Goal: Task Accomplishment & Management: Use online tool/utility

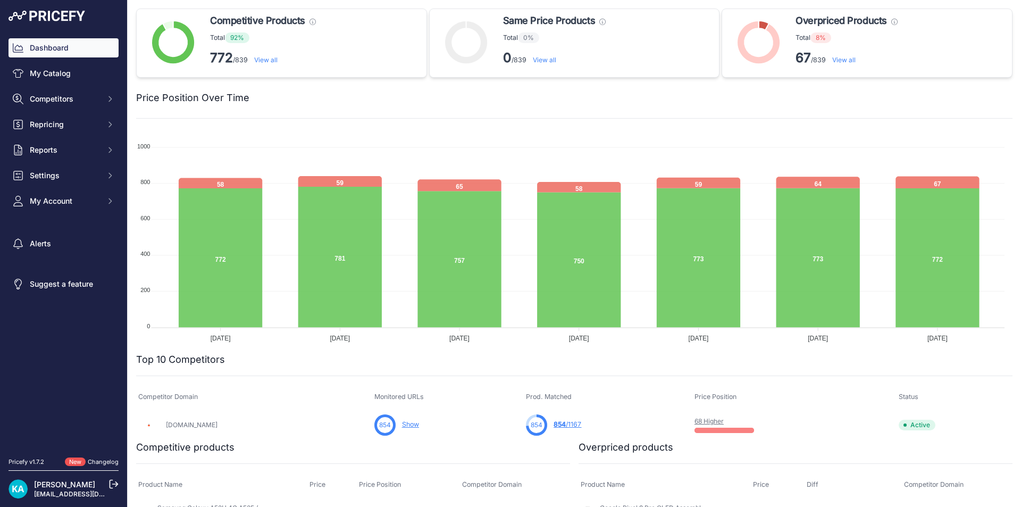
click at [94, 61] on div "Dashboard My Catalog Competitors Competitors Monitored URLs MAP infringements R…" at bounding box center [64, 124] width 110 height 172
click at [85, 65] on link "My Catalog" at bounding box center [64, 73] width 110 height 19
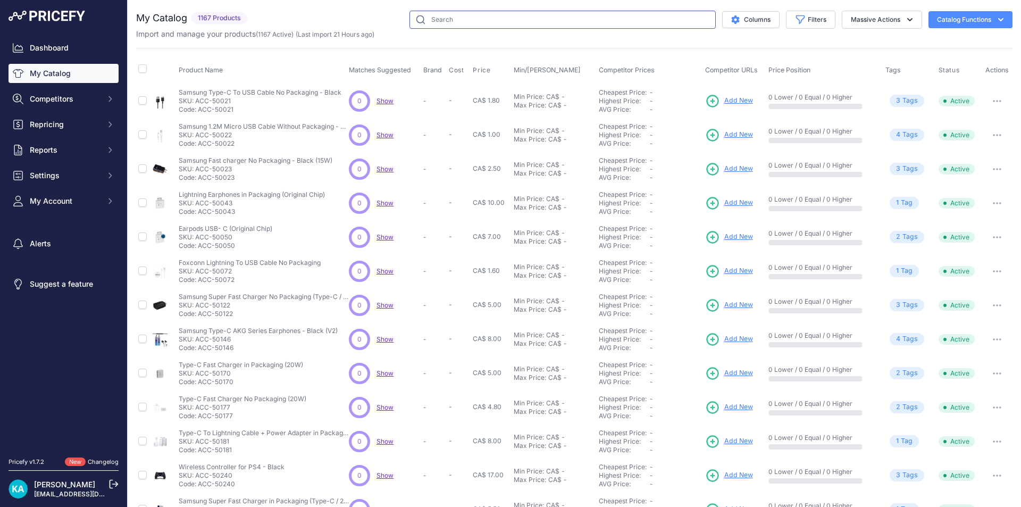
drag, startPoint x: 0, startPoint y: 0, endPoint x: 619, endPoint y: 27, distance: 619.4
click at [619, 27] on input "text" at bounding box center [562, 20] width 306 height 18
type input "S25"
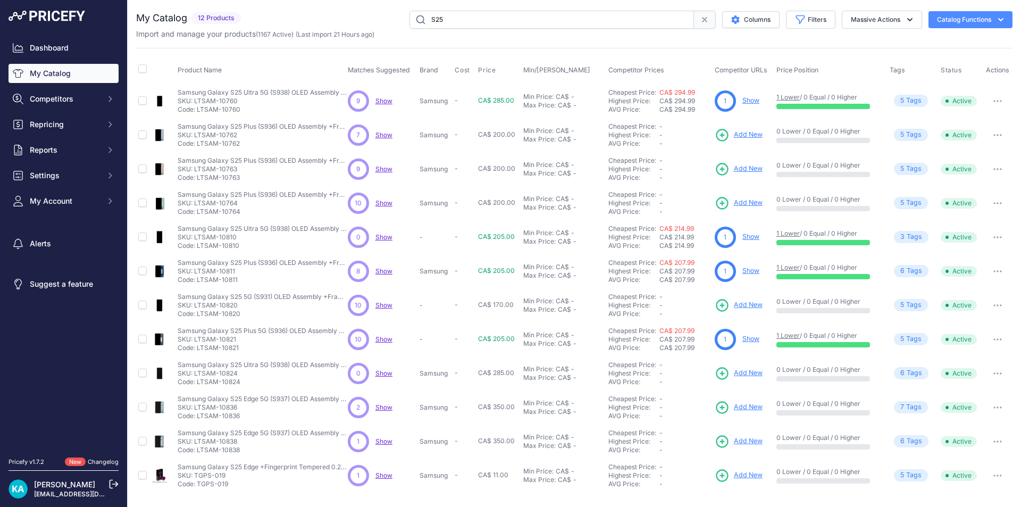
click at [747, 308] on span "Add New" at bounding box center [748, 305] width 29 height 10
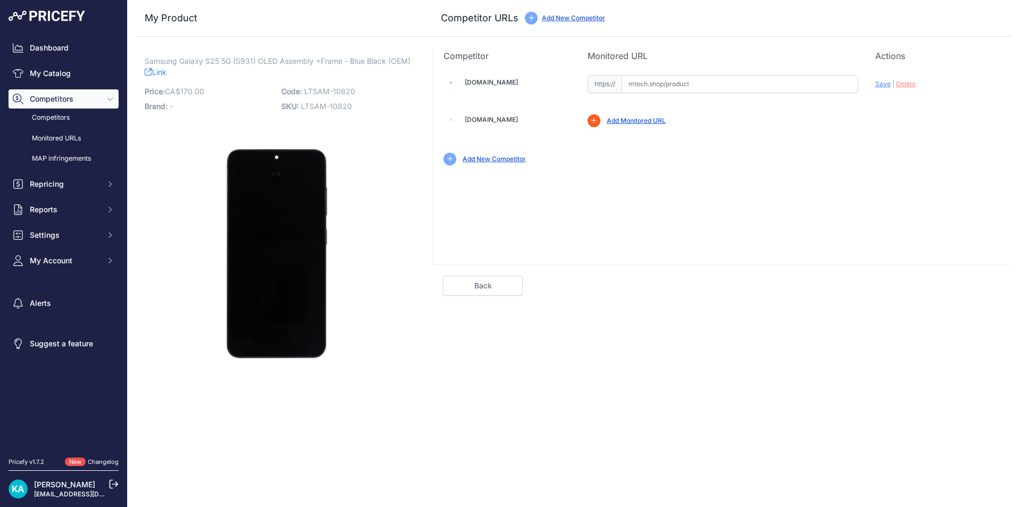
click at [699, 81] on input "text" at bounding box center [739, 84] width 237 height 18
paste input "[URL][DOMAIN_NAME]"
click at [881, 82] on span "Save" at bounding box center [882, 84] width 15 height 8
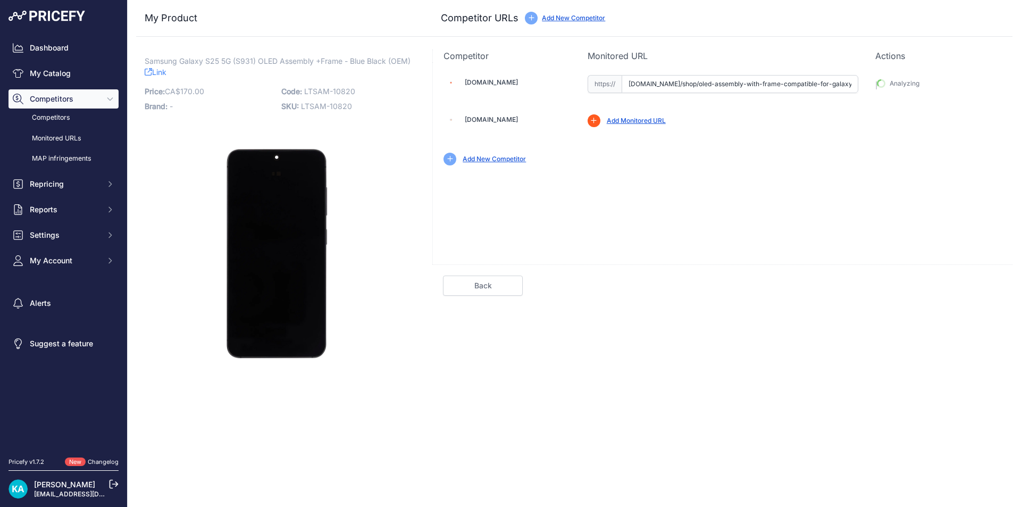
type input "https://mtech.shop/shop/oled-assembly-with-frame-compatible-for-galaxy-s25-5g-r…"
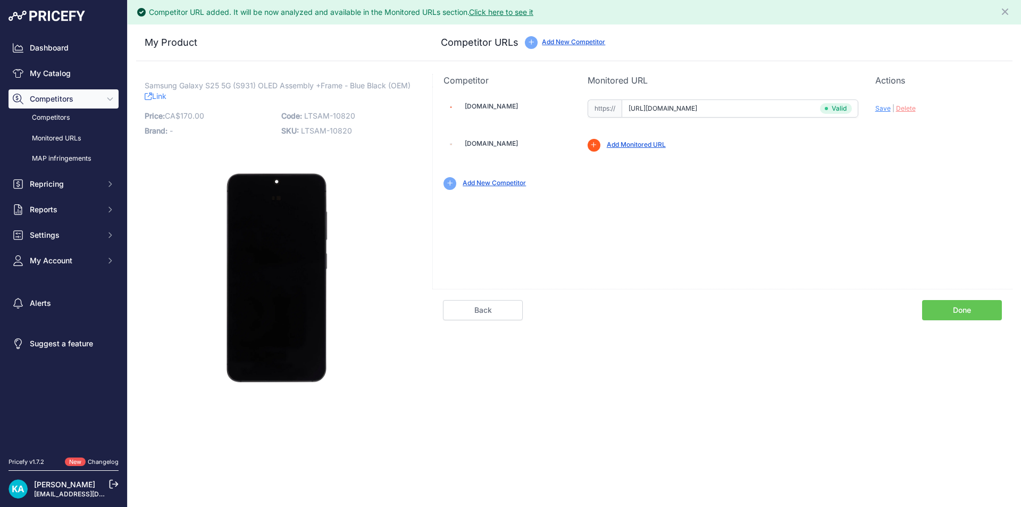
click at [955, 305] on link "Done" at bounding box center [962, 310] width 80 height 20
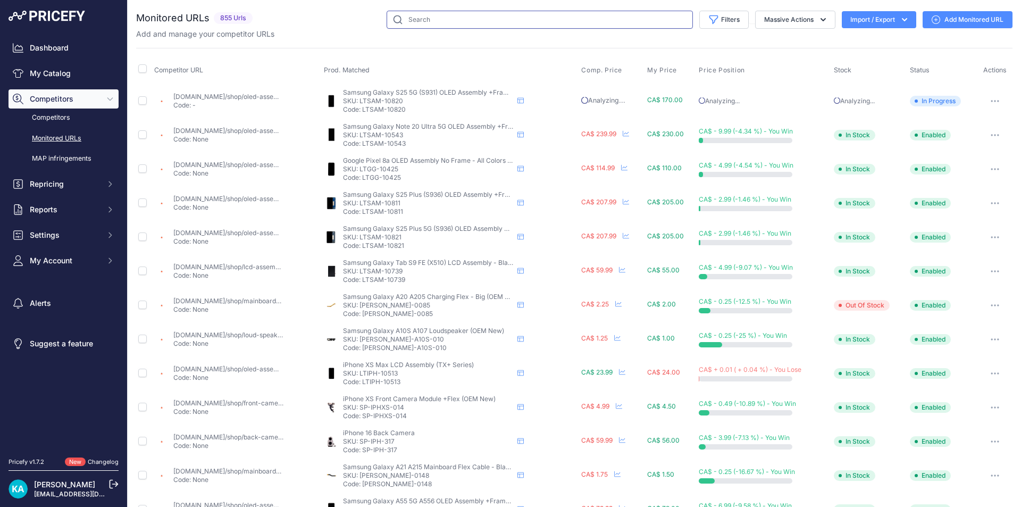
click at [418, 22] on input "text" at bounding box center [539, 20] width 306 height 18
type input "S25"
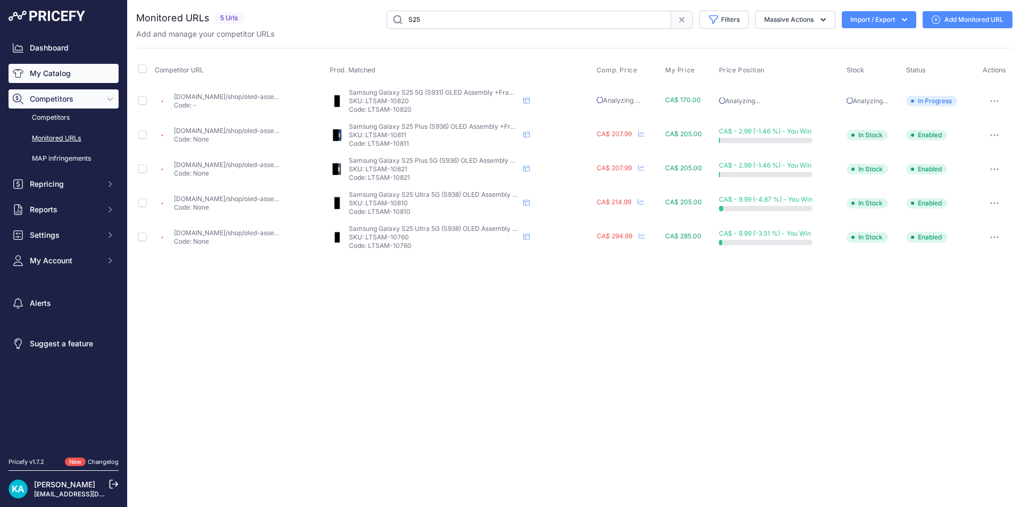
click at [46, 77] on link "My Catalog" at bounding box center [64, 73] width 110 height 19
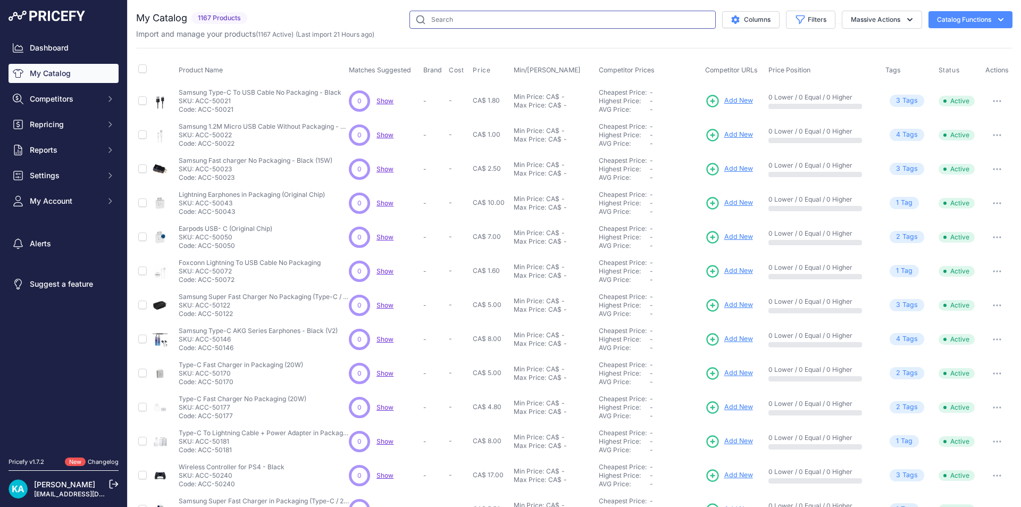
drag, startPoint x: 0, startPoint y: 0, endPoint x: 568, endPoint y: 18, distance: 568.6
click at [568, 18] on input "text" at bounding box center [562, 20] width 306 height 18
type input "S25 EDGE"
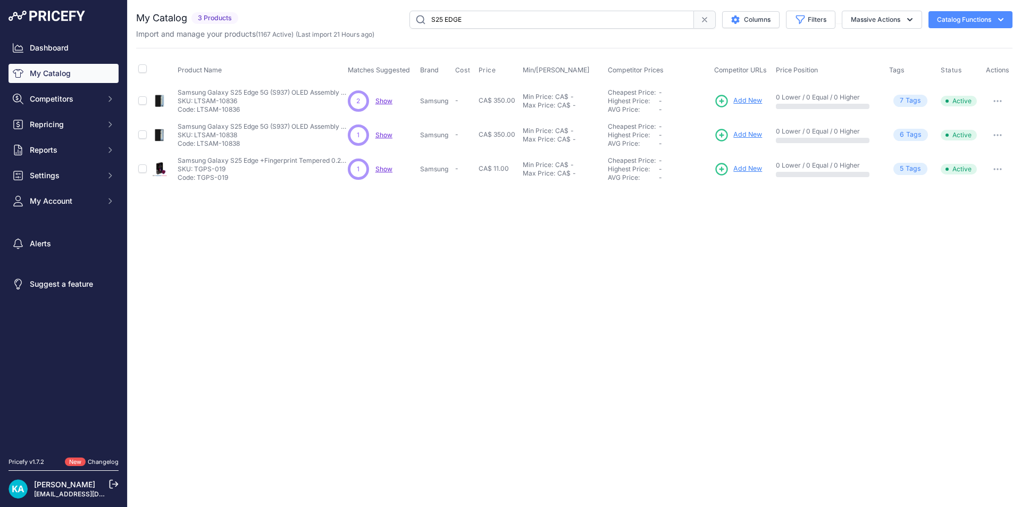
click at [743, 131] on span "Add New" at bounding box center [747, 135] width 29 height 10
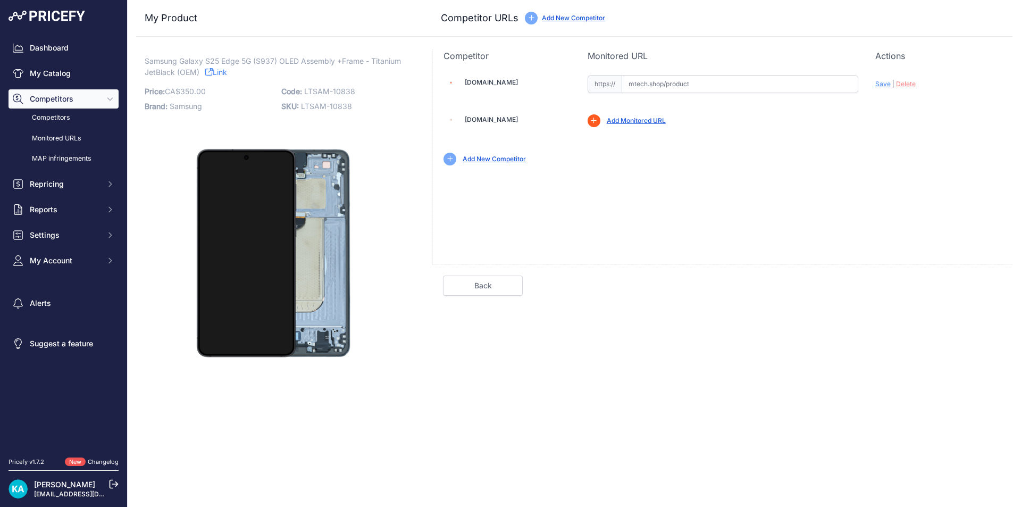
click at [62, 18] on img at bounding box center [47, 16] width 77 height 11
